Goal: Communication & Community: Answer question/provide support

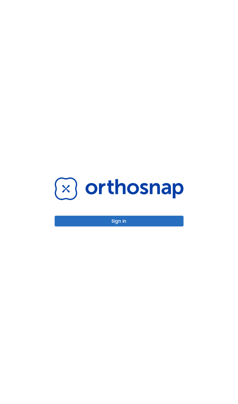
click at [119, 224] on button "Sign in" at bounding box center [119, 221] width 129 height 11
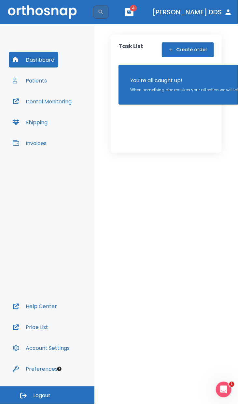
click at [36, 82] on button "Patients" at bounding box center [30, 81] width 42 height 16
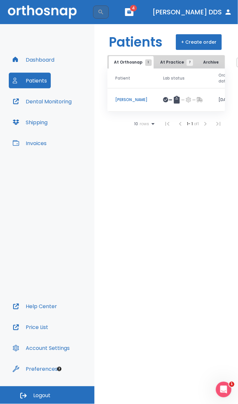
click at [175, 64] on span "At Practice 7" at bounding box center [176, 62] width 30 height 6
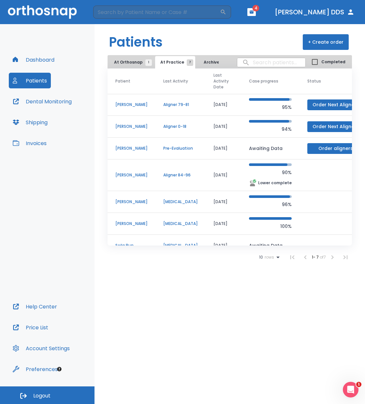
click at [129, 174] on p "[PERSON_NAME]" at bounding box center [131, 175] width 32 height 6
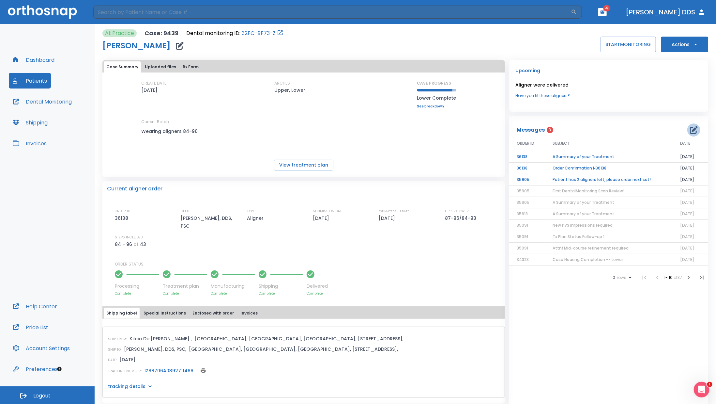
click at [238, 128] on icon "button" at bounding box center [694, 130] width 8 height 8
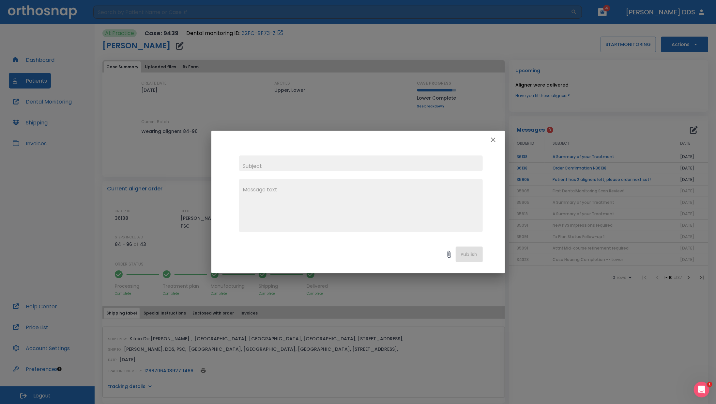
click at [238, 163] on input "text" at bounding box center [361, 163] width 244 height 16
click at [238, 167] on input "Dental Monitor App" at bounding box center [361, 163] width 244 height 16
type input "Dental Monitor"
click at [238, 185] on div "x" at bounding box center [361, 205] width 244 height 53
type textarea "[PERSON_NAME], I just sent you an email concerning Dental Monitoring for [PERSO…"
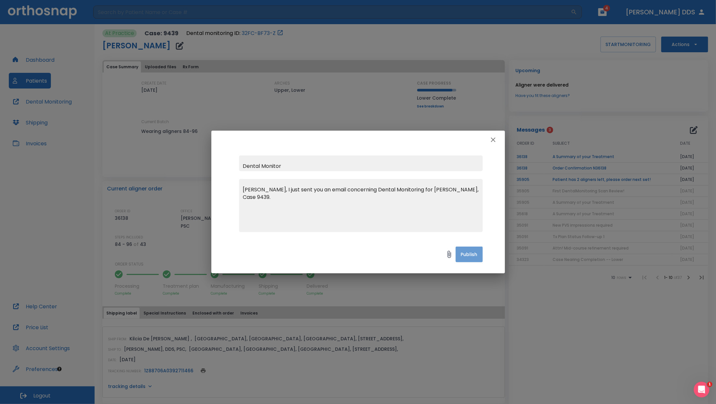
click at [238, 255] on button "Publish" at bounding box center [469, 254] width 27 height 16
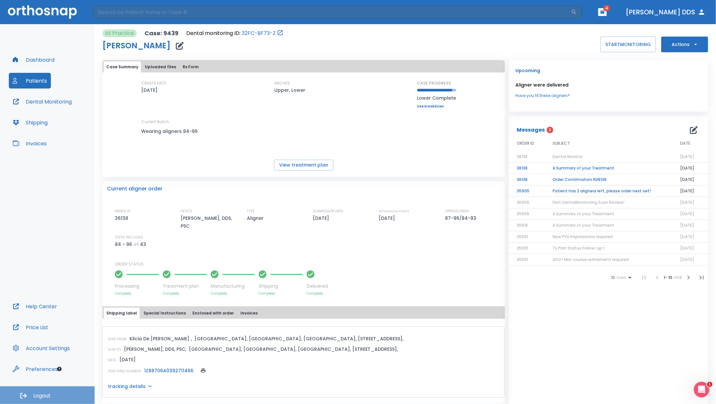
click at [66, 393] on button "Logout" at bounding box center [47, 395] width 95 height 18
